Goal: Find contact information: Find contact information

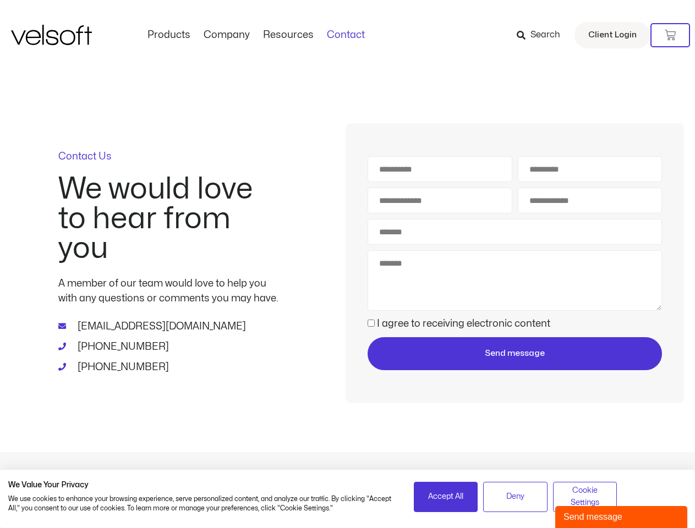
click at [347, 264] on div "First Name Last Name Email Address Phone Number Subject Message Consent I agree…" at bounding box center [515, 263] width 339 height 280
click at [670, 35] on icon at bounding box center [670, 35] width 11 height 11
click at [446, 497] on span "Accept All" at bounding box center [445, 497] width 35 height 12
click at [515, 497] on span "Deny" at bounding box center [515, 497] width 18 height 12
click at [585, 497] on span "Cookie Settings" at bounding box center [585, 497] width 50 height 25
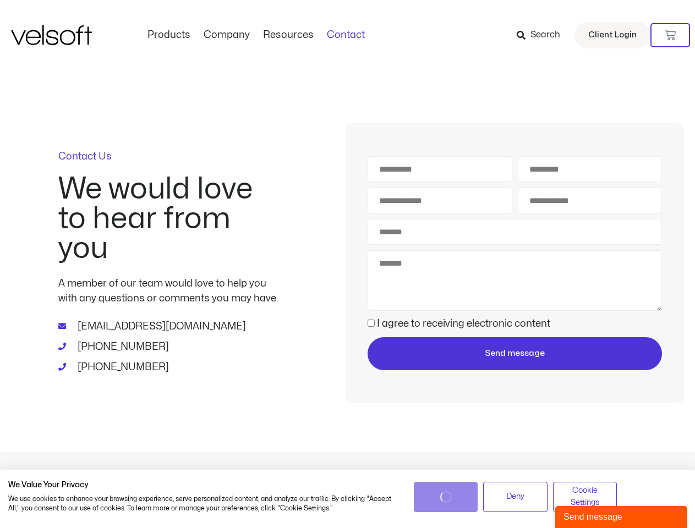
click at [621, 517] on div "Send message" at bounding box center [622, 517] width 116 height 13
